Goal: Information Seeking & Learning: Learn about a topic

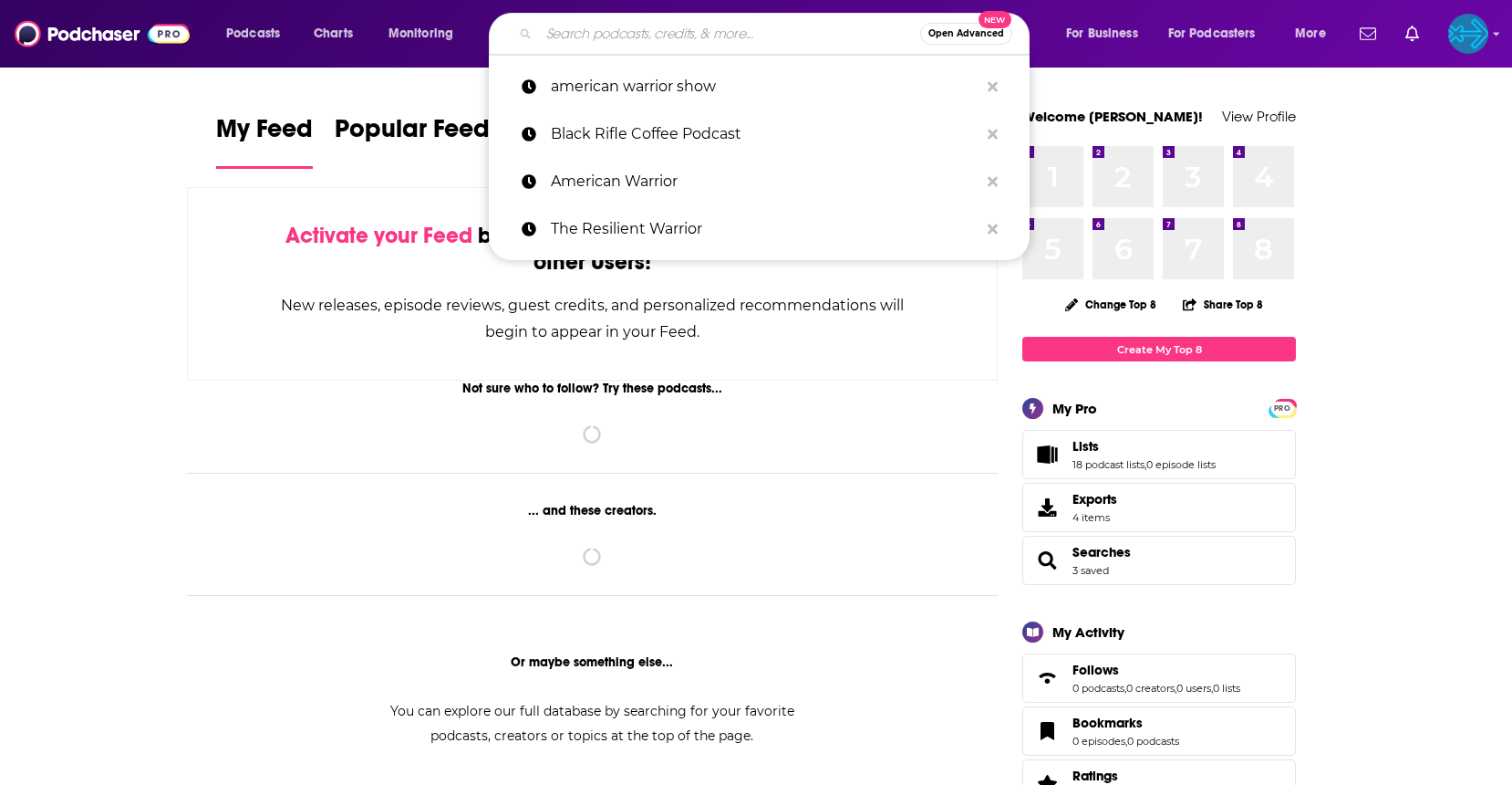
click at [680, 32] on input "Search podcasts, credits, & more..." at bounding box center [730, 34] width 381 height 29
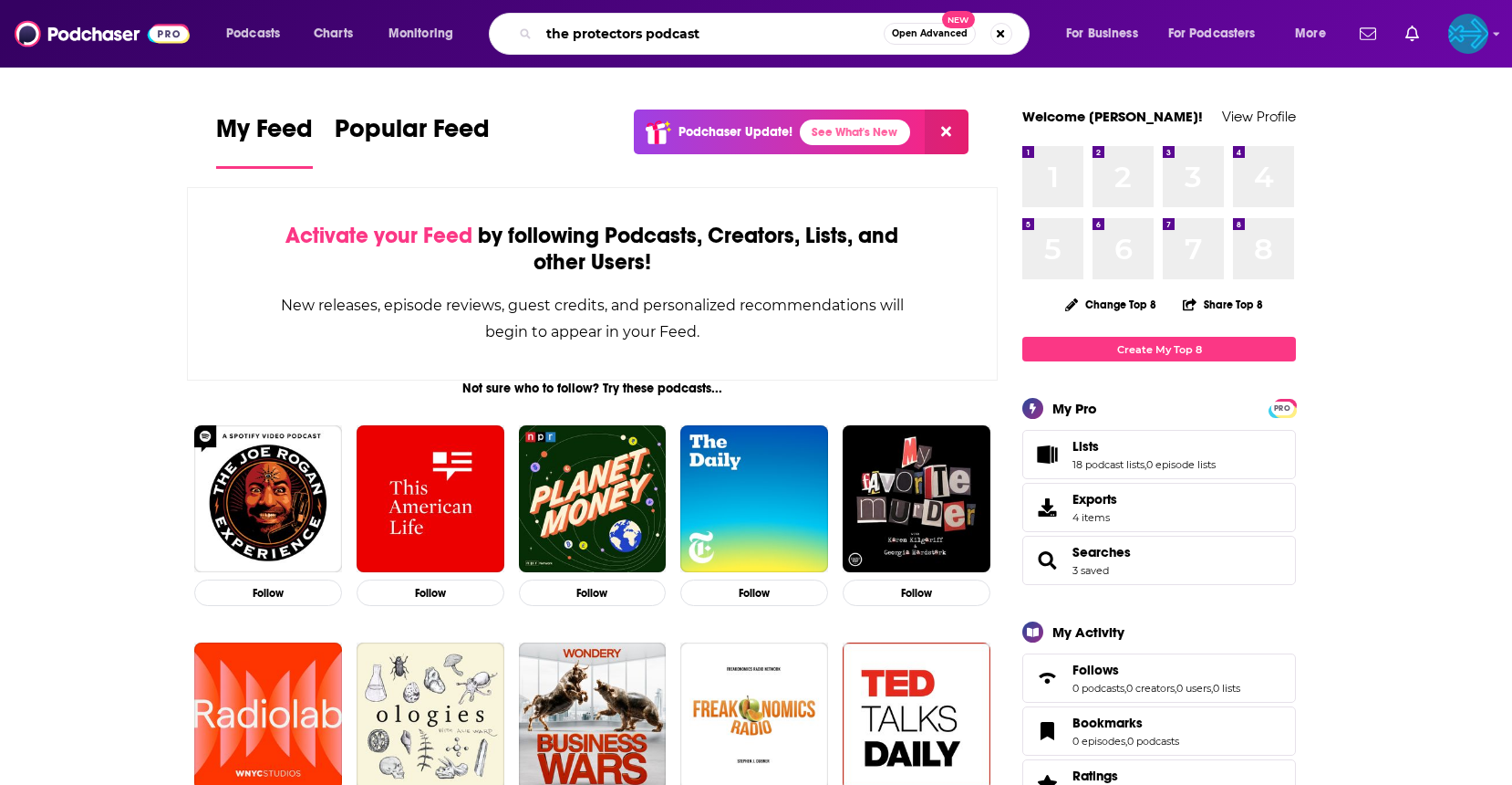
type input "the protectors podcast"
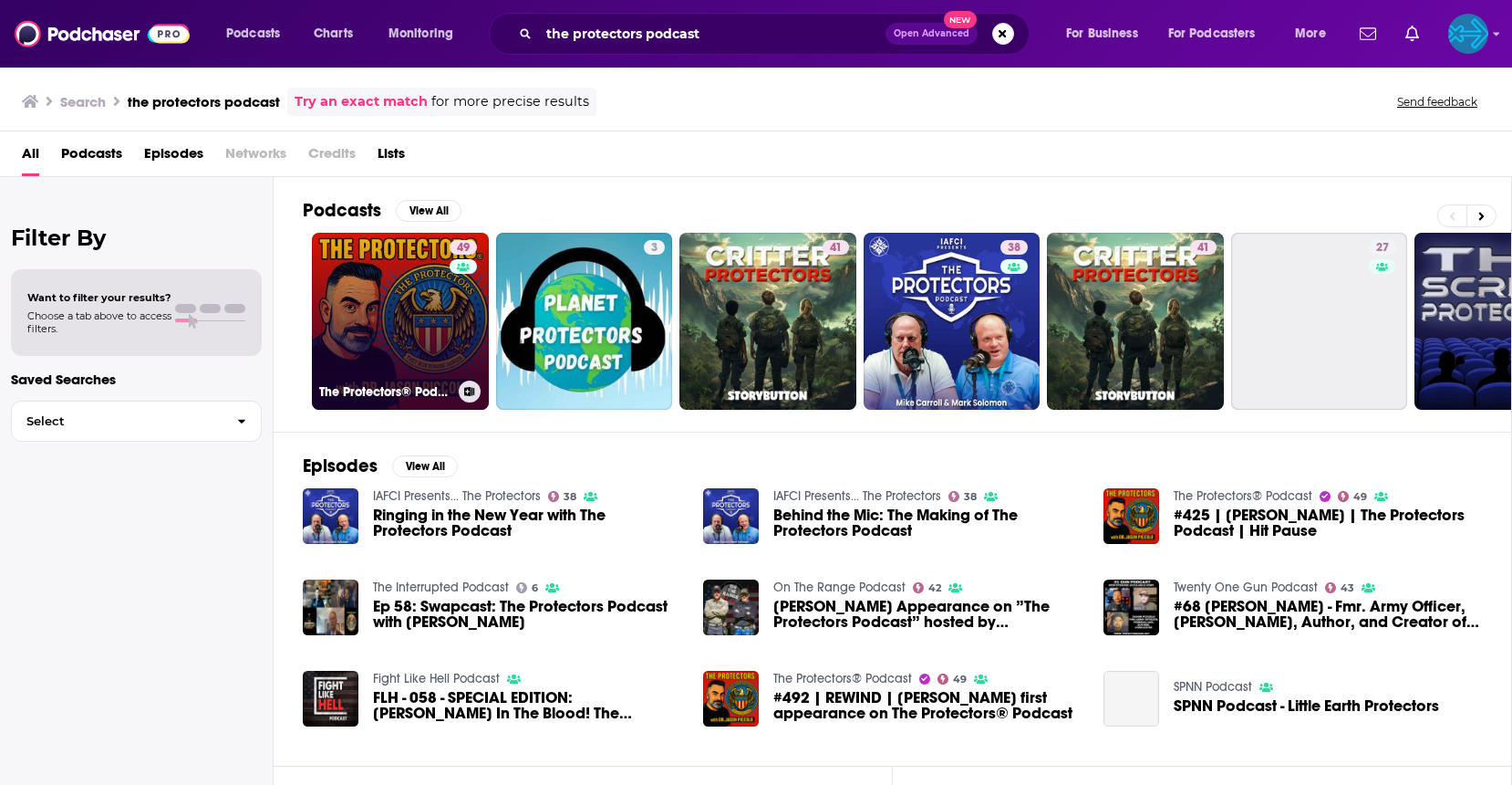
click at [419, 306] on link "49 The Protectors® Podcast" at bounding box center [400, 321] width 177 height 177
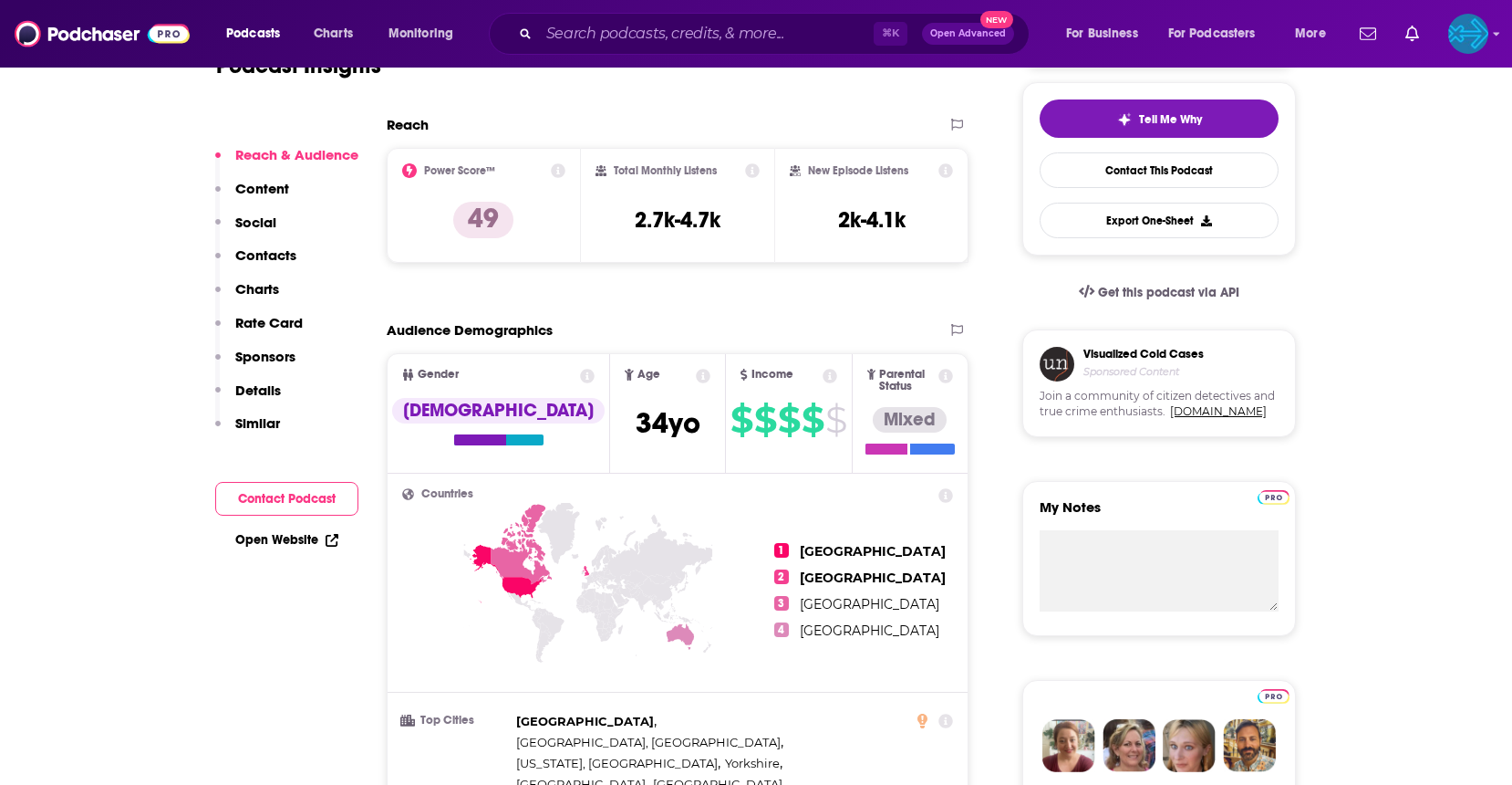
scroll to position [412, 0]
click at [1466, 32] on img "Logged in as backbonemedia" at bounding box center [1468, 33] width 40 height 40
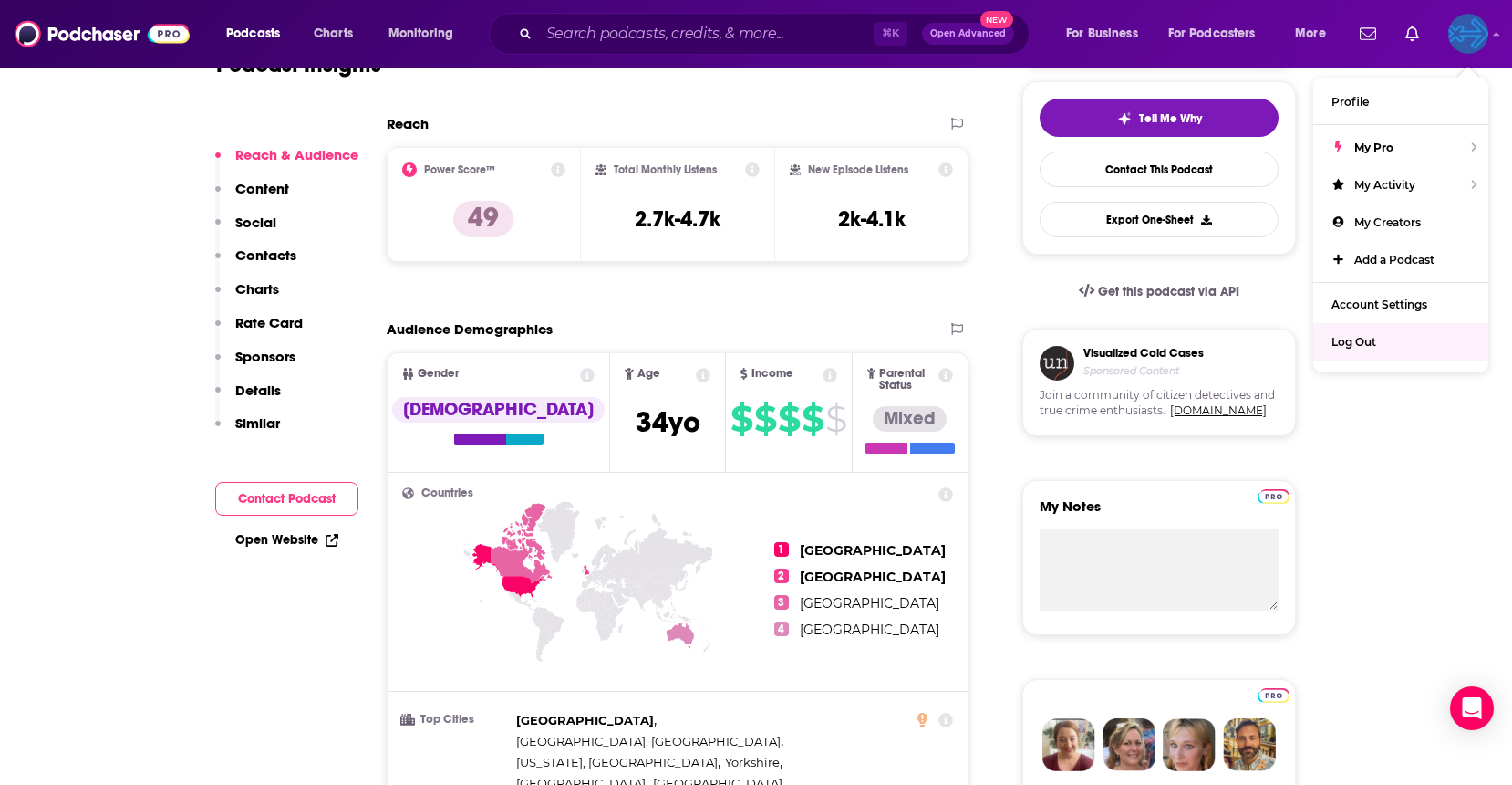
click at [1369, 331] on div "Log Out" at bounding box center [1401, 341] width 175 height 37
